Goal: Task Accomplishment & Management: Use online tool/utility

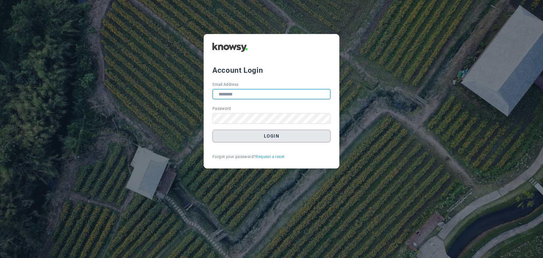
type input "**********"
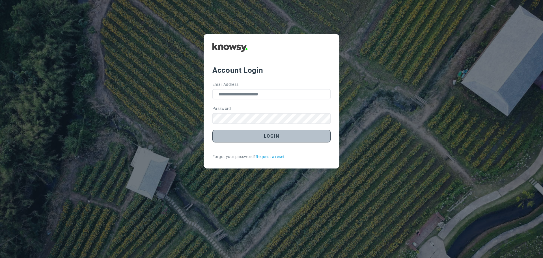
click at [273, 140] on button "Login" at bounding box center [271, 136] width 118 height 13
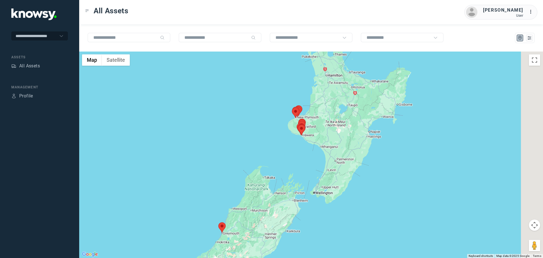
drag, startPoint x: 364, startPoint y: 115, endPoint x: 276, endPoint y: 138, distance: 90.7
click at [284, 139] on div at bounding box center [311, 154] width 464 height 206
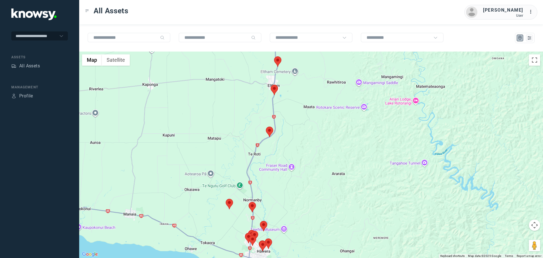
click at [266, 126] on area at bounding box center [266, 126] width 0 height 0
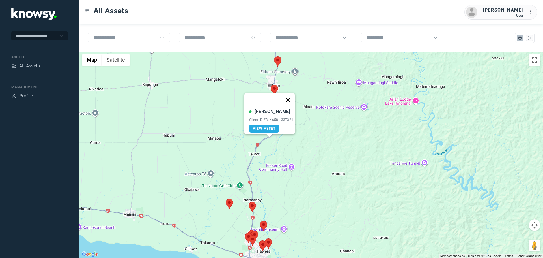
click at [292, 98] on button "Close" at bounding box center [288, 100] width 14 height 14
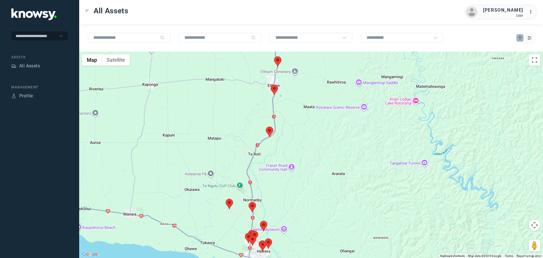
click at [271, 85] on area at bounding box center [271, 85] width 0 height 0
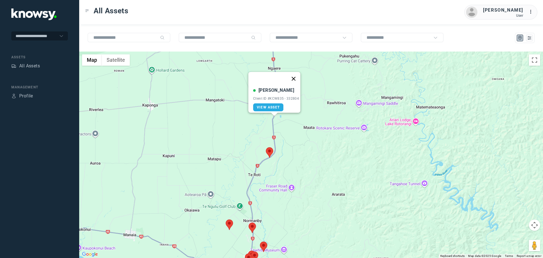
click at [298, 73] on button "Close" at bounding box center [294, 79] width 14 height 14
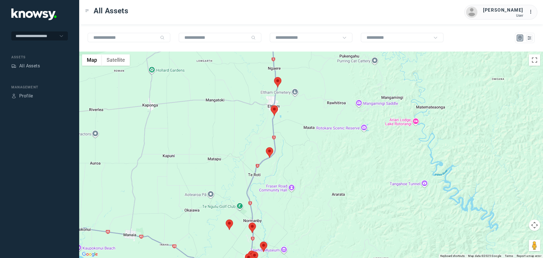
click at [274, 77] on area at bounding box center [274, 77] width 0 height 0
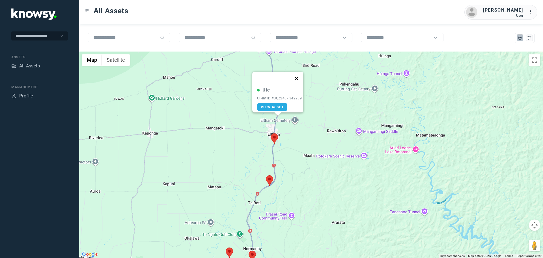
click at [299, 75] on button "Close" at bounding box center [297, 79] width 14 height 14
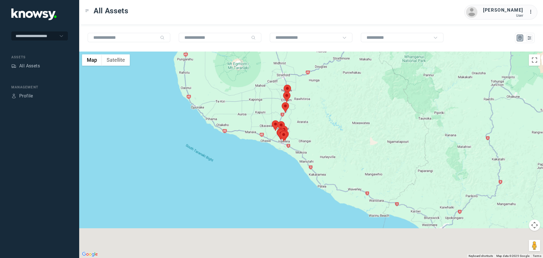
drag, startPoint x: 302, startPoint y: 186, endPoint x: 292, endPoint y: 130, distance: 56.6
click at [296, 128] on div at bounding box center [311, 154] width 464 height 206
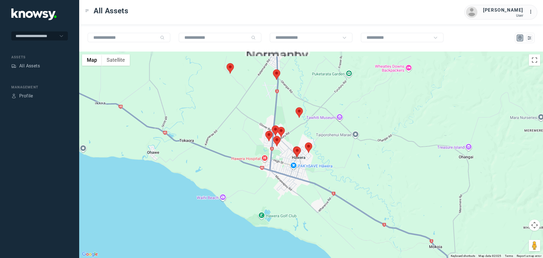
drag, startPoint x: 285, startPoint y: 117, endPoint x: 284, endPoint y: 148, distance: 31.4
click at [284, 148] on div at bounding box center [311, 154] width 464 height 206
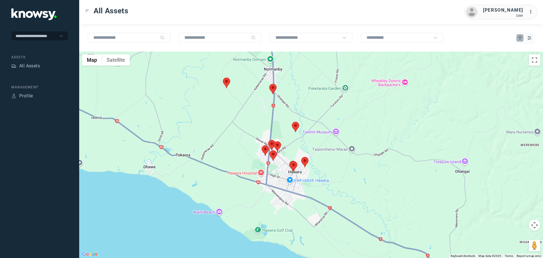
click at [292, 122] on area at bounding box center [292, 122] width 0 height 0
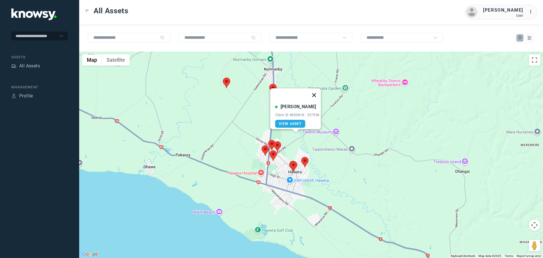
click at [318, 91] on button "Close" at bounding box center [314, 95] width 14 height 14
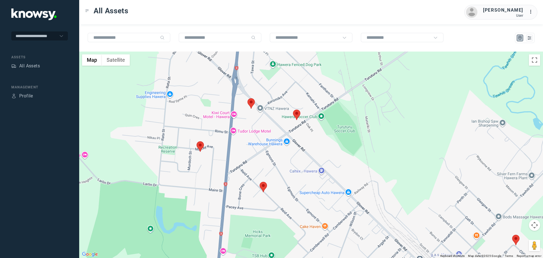
click at [247, 98] on area at bounding box center [247, 98] width 0 height 0
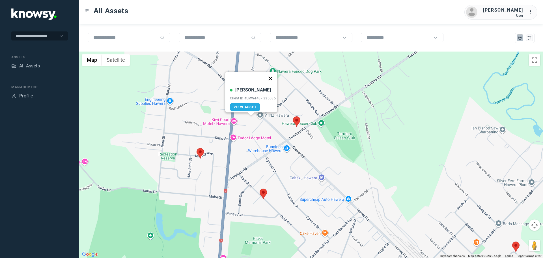
click at [272, 74] on button "Close" at bounding box center [271, 79] width 14 height 14
